Goal: Task Accomplishment & Management: Complete application form

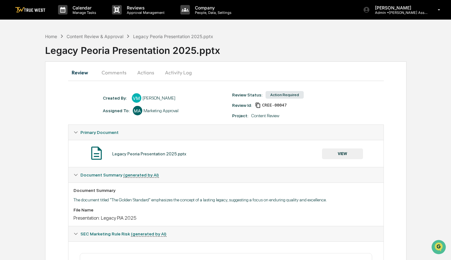
click at [351, 155] on button "VIEW" at bounding box center [342, 154] width 41 height 11
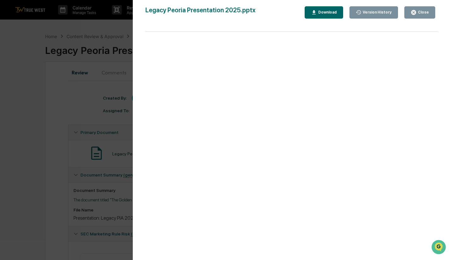
click at [421, 11] on div "Close" at bounding box center [423, 12] width 12 height 4
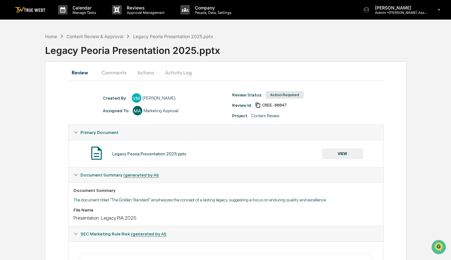
click at [116, 71] on button "Comments" at bounding box center [114, 72] width 35 height 15
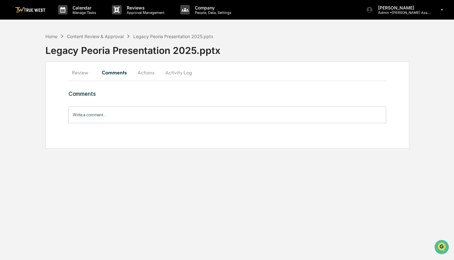
click at [122, 112] on input "Write a comment..." at bounding box center [227, 115] width 318 height 17
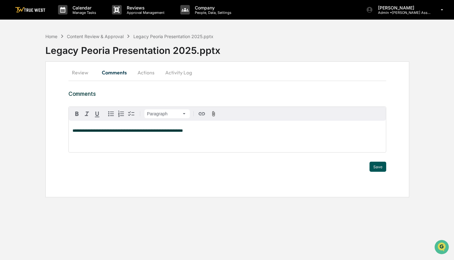
click at [383, 168] on button "Save" at bounding box center [378, 167] width 17 height 10
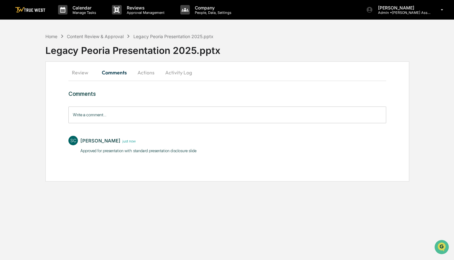
click at [147, 69] on button "Actions" at bounding box center [146, 72] width 28 height 15
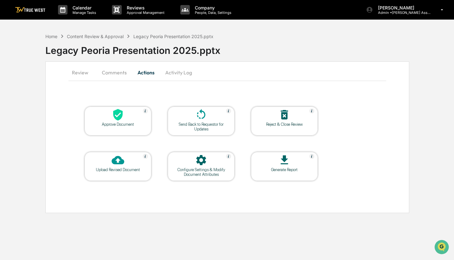
click at [127, 127] on div "Approve Document" at bounding box center [118, 121] width 67 height 29
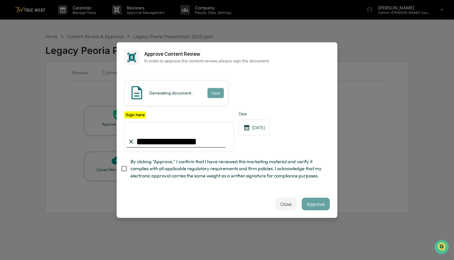
type input "**********"
click at [252, 204] on div "Close Approve" at bounding box center [227, 204] width 221 height 28
click at [321, 191] on div "**********" at bounding box center [227, 132] width 221 height 118
click at [316, 207] on button "Approve" at bounding box center [316, 204] width 28 height 13
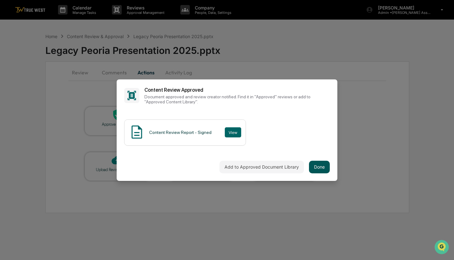
click at [314, 164] on button "Done" at bounding box center [319, 167] width 21 height 13
